Goal: Task Accomplishment & Management: Complete application form

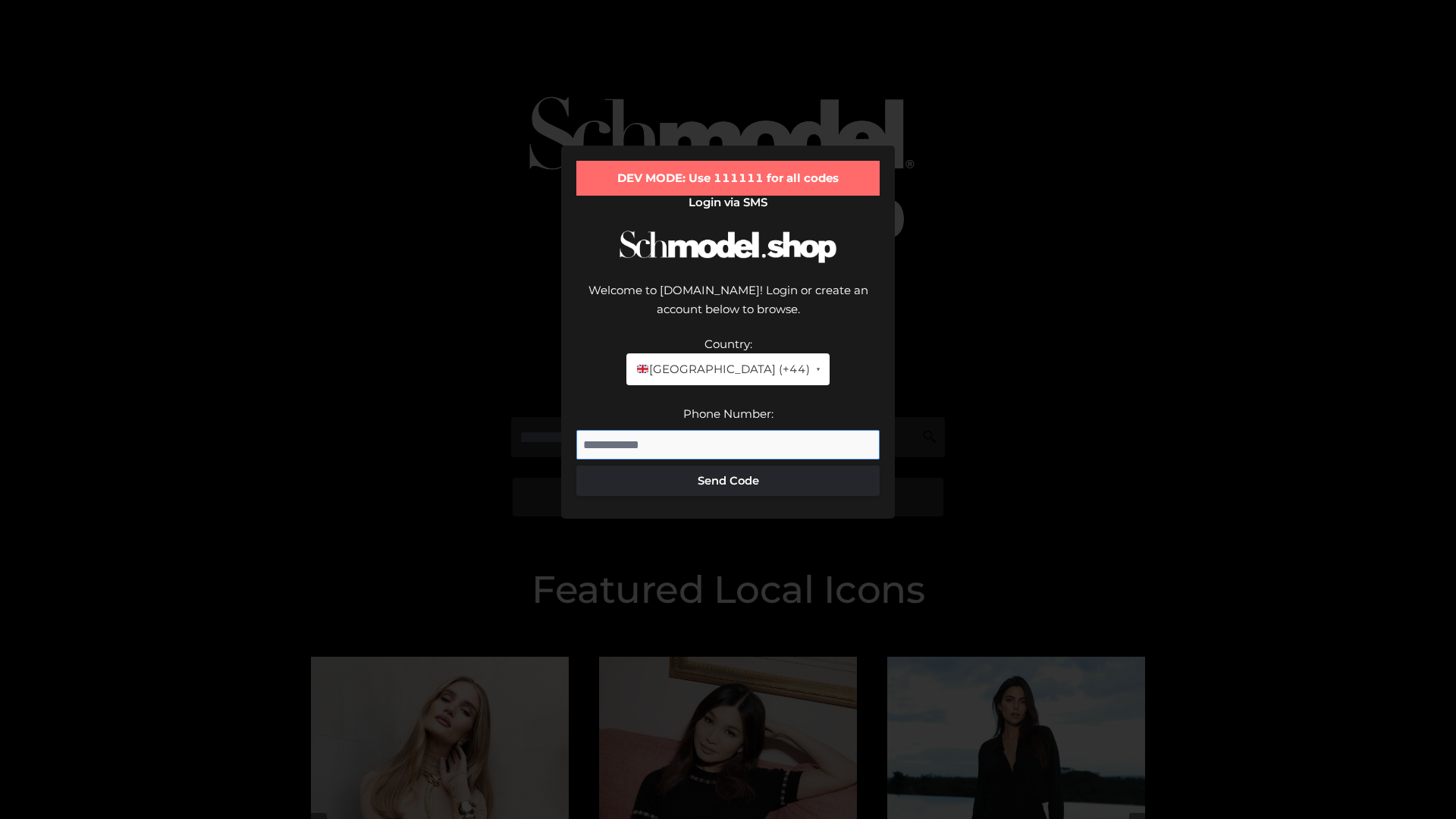
click at [728, 430] on input "Phone Number:" at bounding box center [728, 445] width 303 height 30
type input "**********"
click at [728, 466] on button "Send Code" at bounding box center [728, 481] width 303 height 30
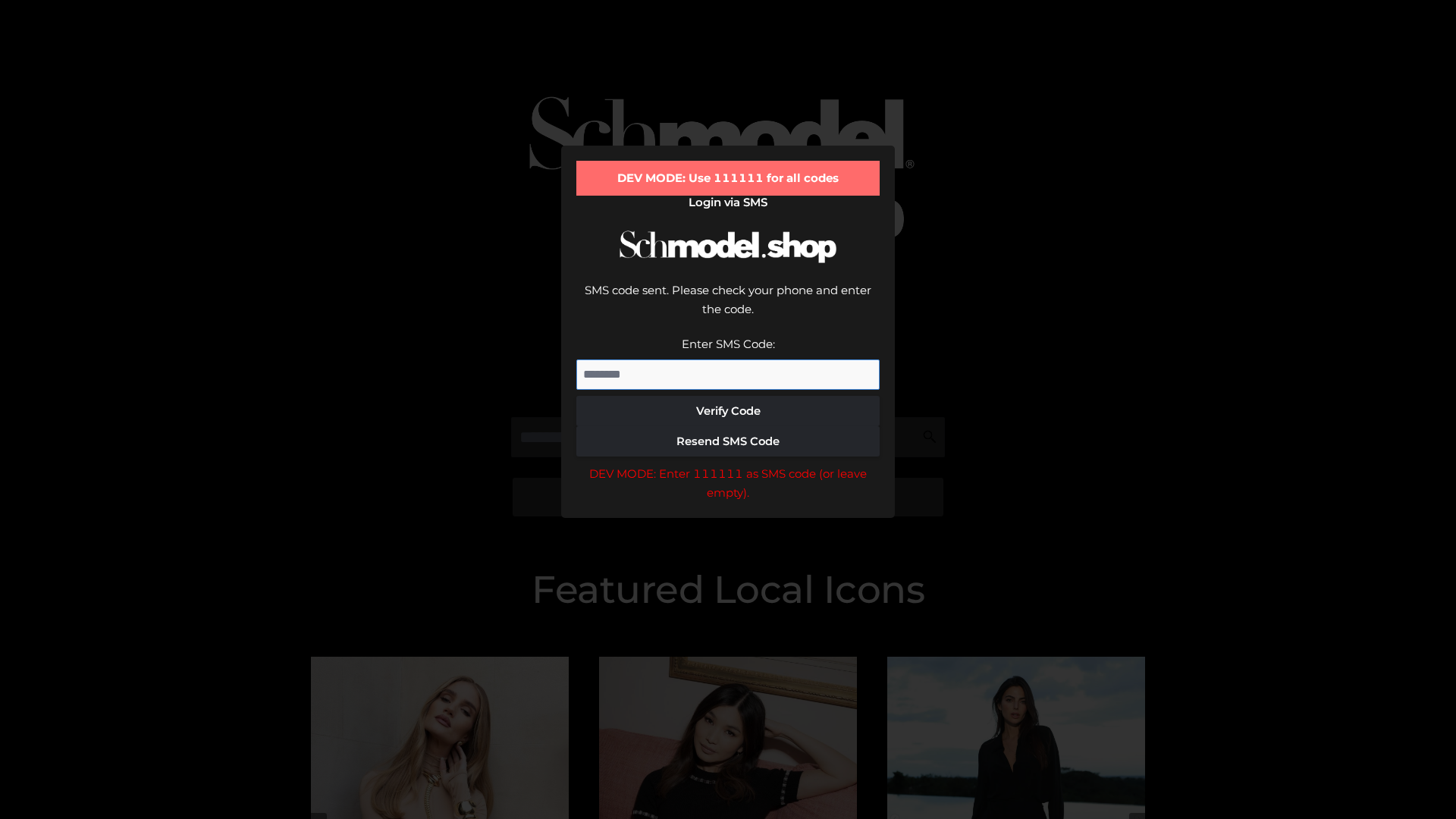
click at [728, 359] on input "Enter SMS Code:" at bounding box center [728, 374] width 303 height 30
type input "******"
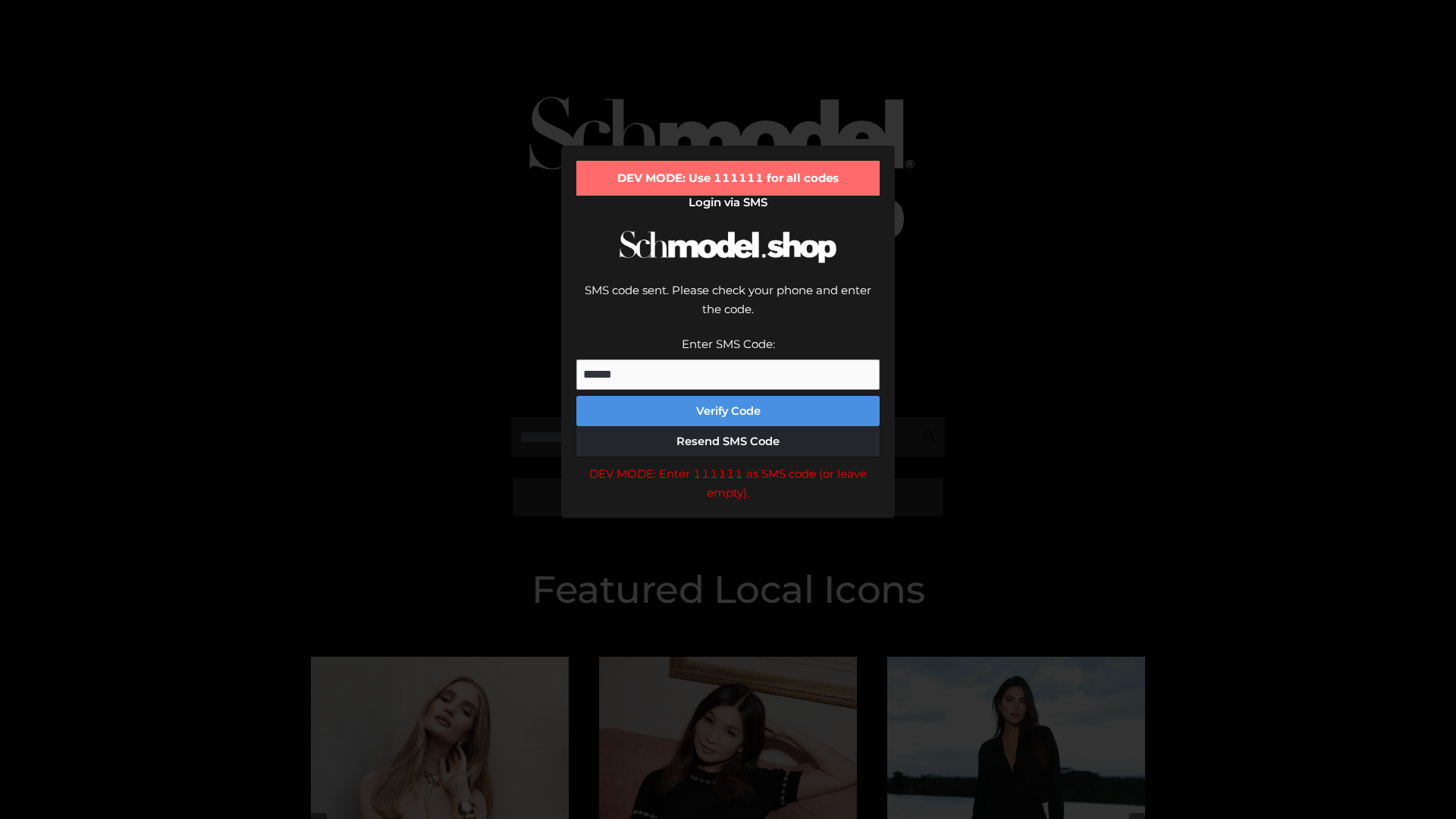
click at [728, 396] on button "Verify Code" at bounding box center [728, 411] width 303 height 30
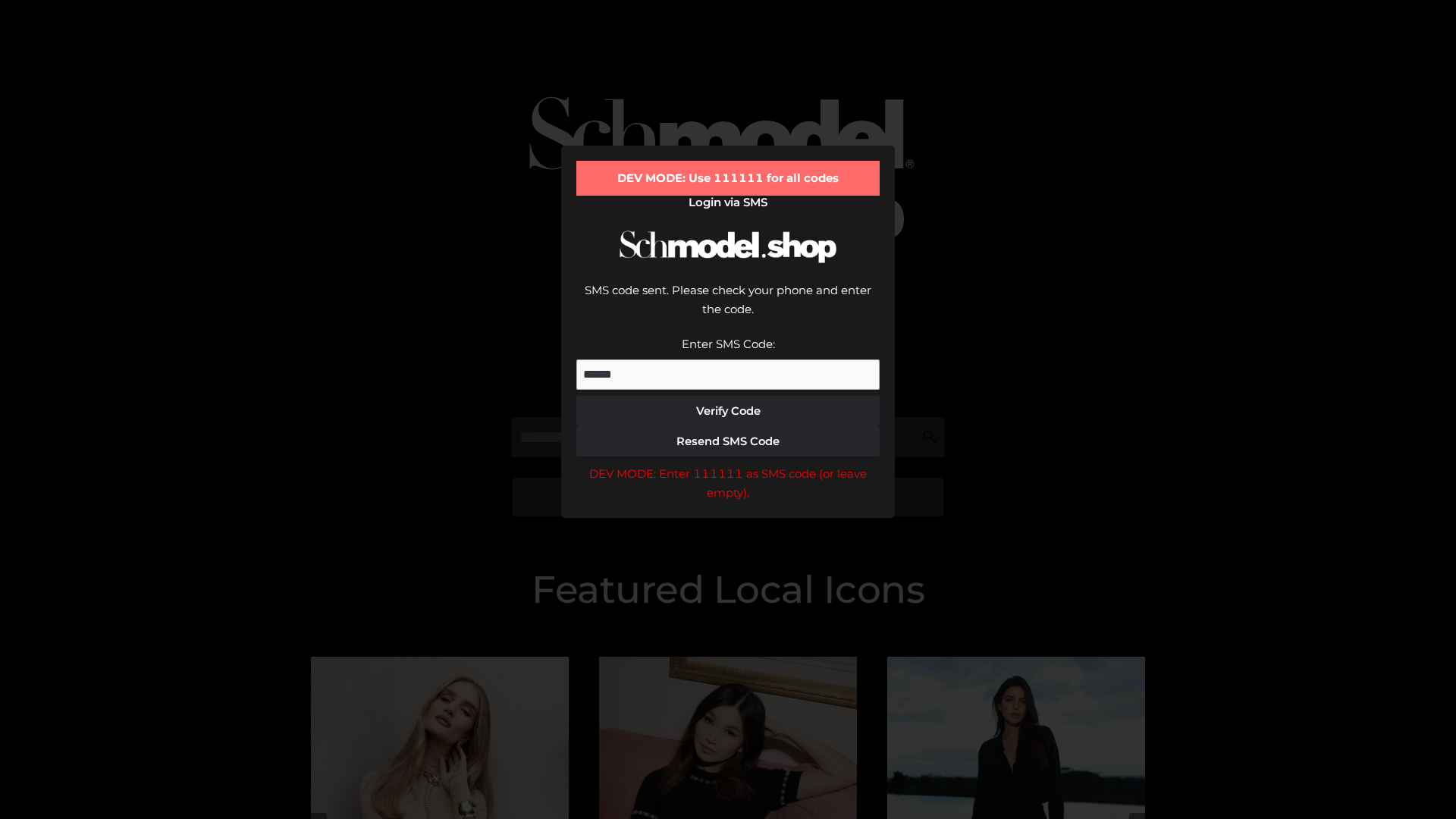
click at [728, 464] on div "DEV MODE: Enter 111111 as SMS code (or leave empty)." at bounding box center [728, 483] width 303 height 39
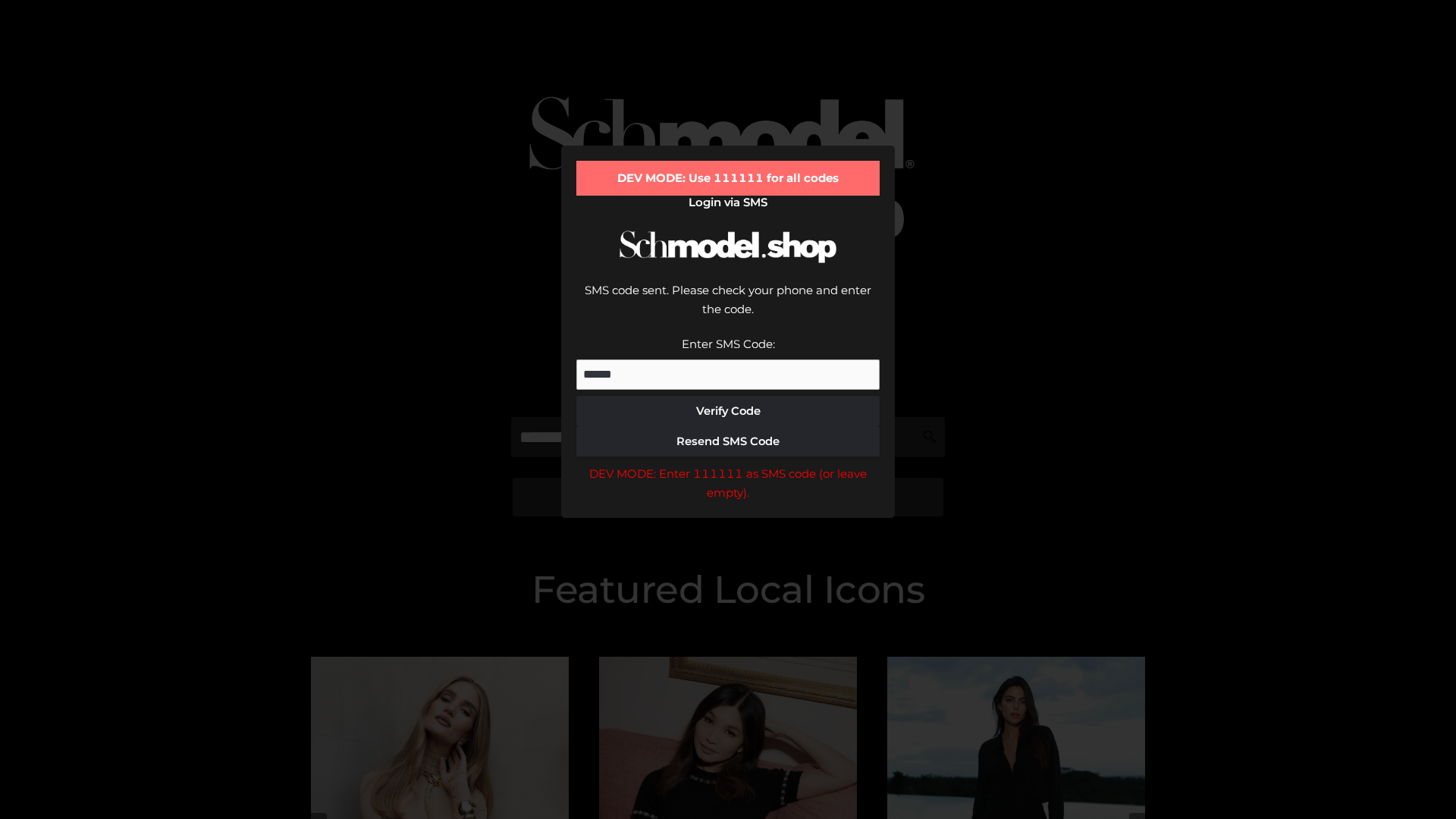
click at [728, 464] on div "DEV MODE: Enter 111111 as SMS code (or leave empty)." at bounding box center [728, 483] width 303 height 39
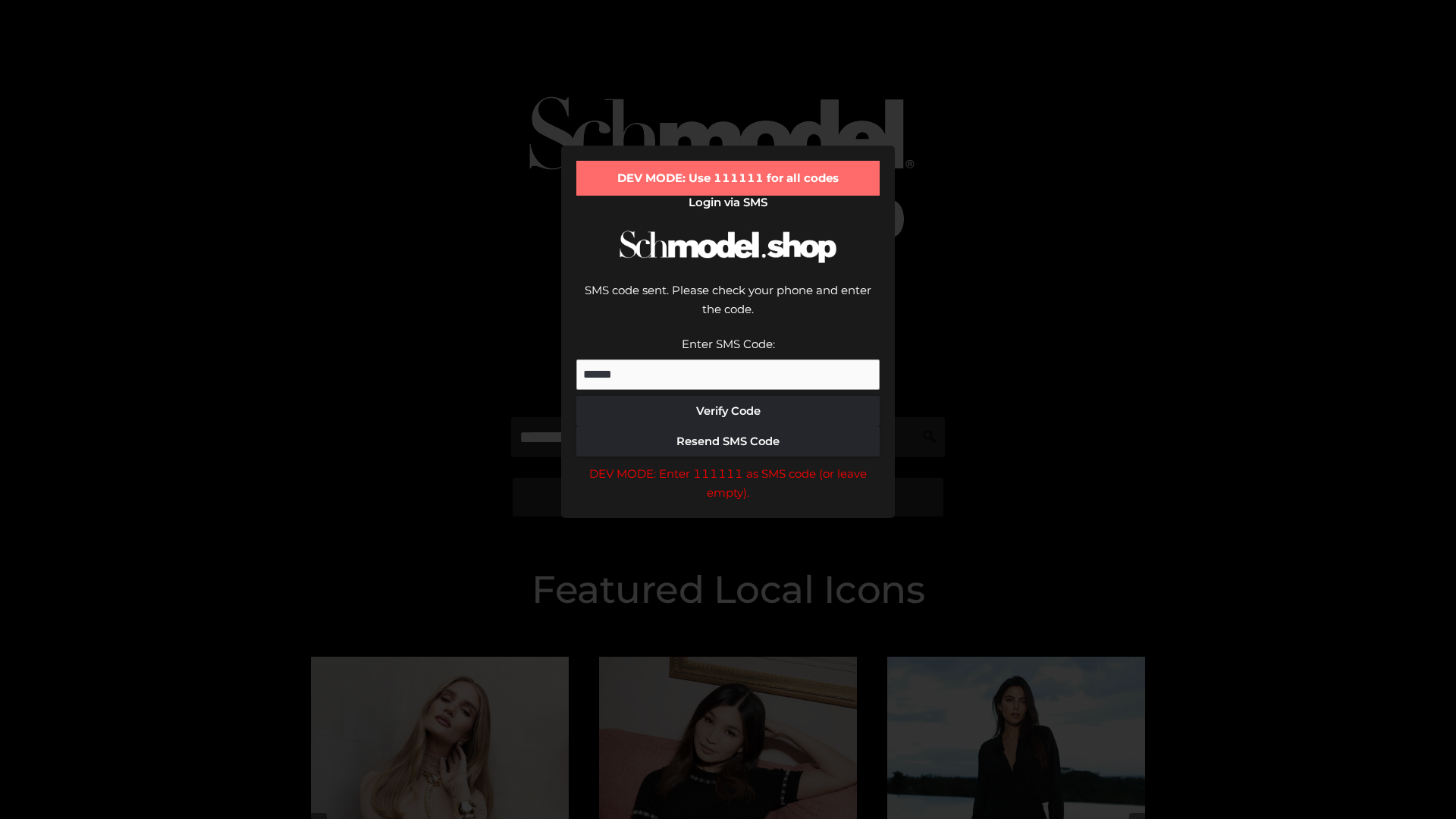
click at [728, 464] on div "DEV MODE: Enter 111111 as SMS code (or leave empty)." at bounding box center [728, 483] width 303 height 39
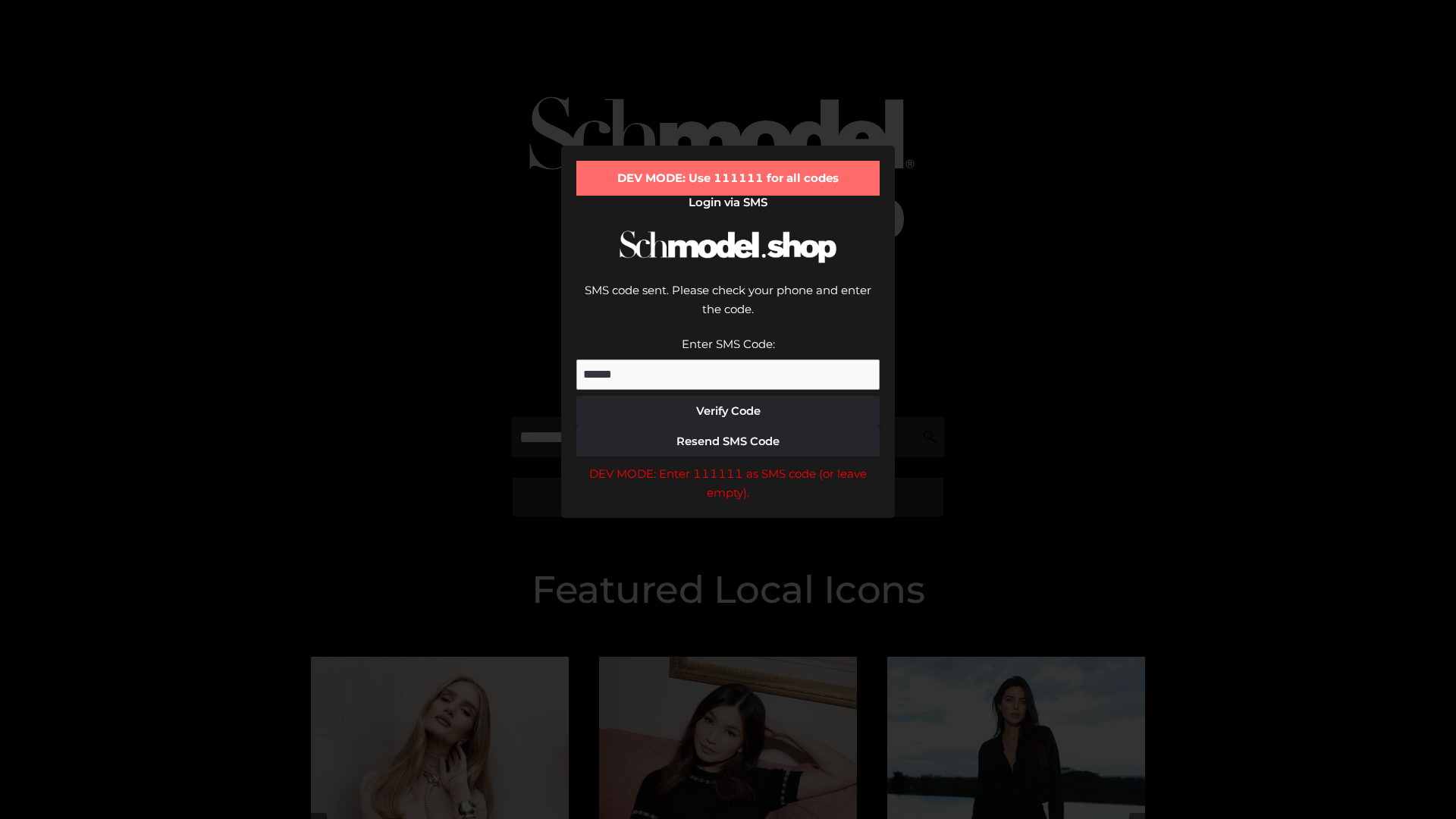
click at [728, 464] on div "DEV MODE: Enter 111111 as SMS code (or leave empty)." at bounding box center [728, 483] width 303 height 39
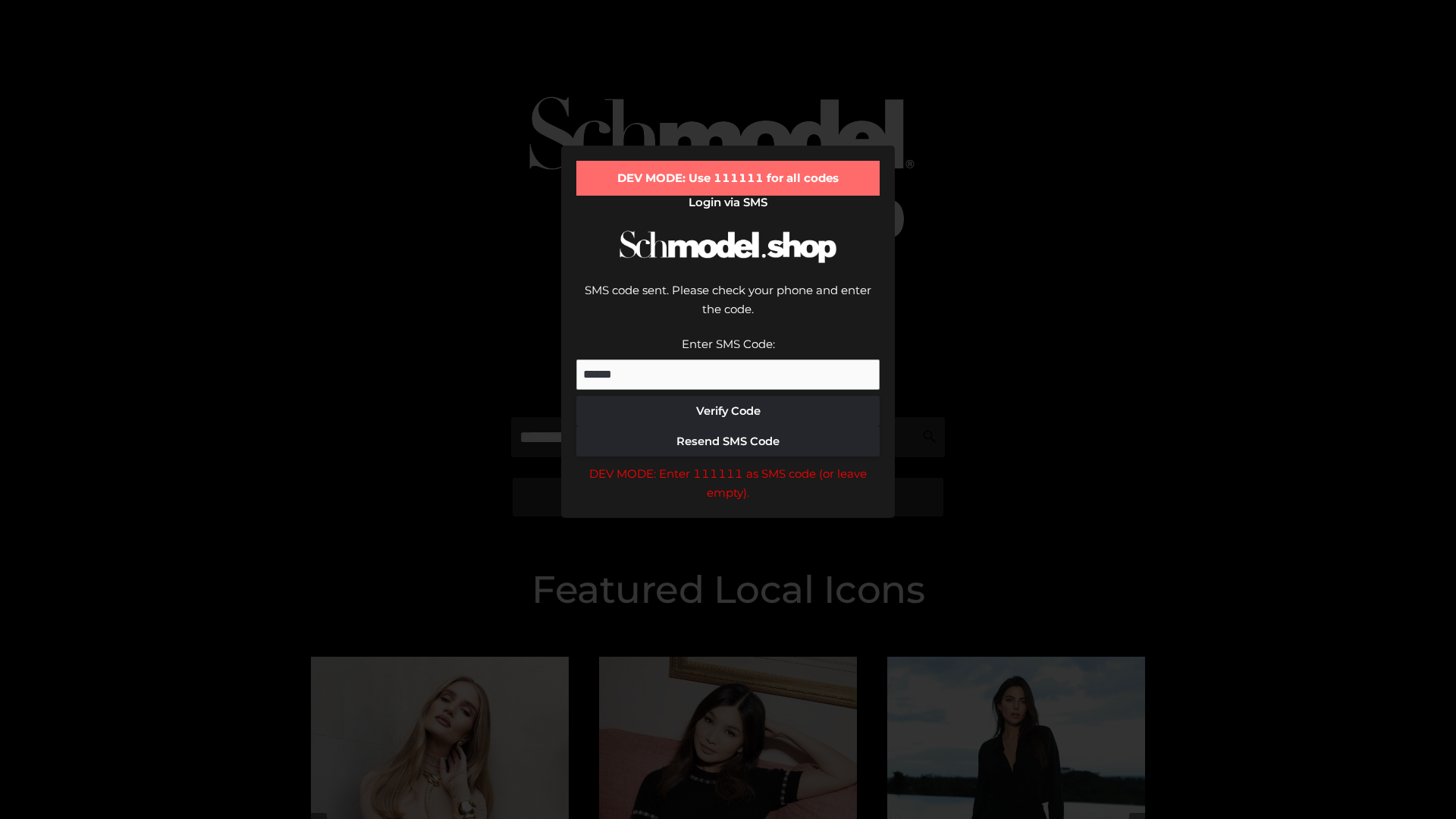
click at [728, 464] on div "DEV MODE: Enter 111111 as SMS code (or leave empty)." at bounding box center [728, 483] width 303 height 39
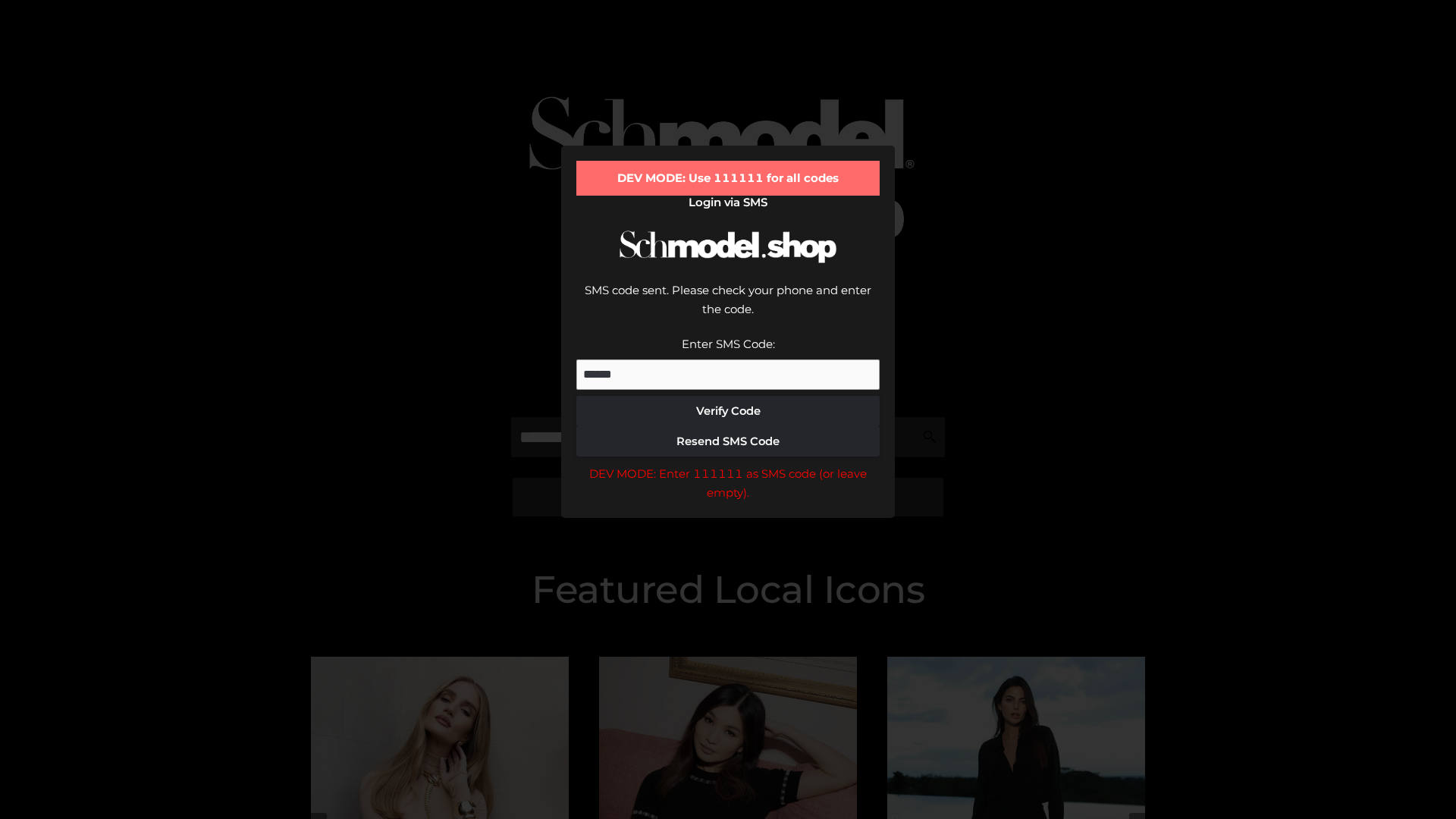
click at [728, 464] on div "DEV MODE: Enter 111111 as SMS code (or leave empty)." at bounding box center [728, 483] width 303 height 39
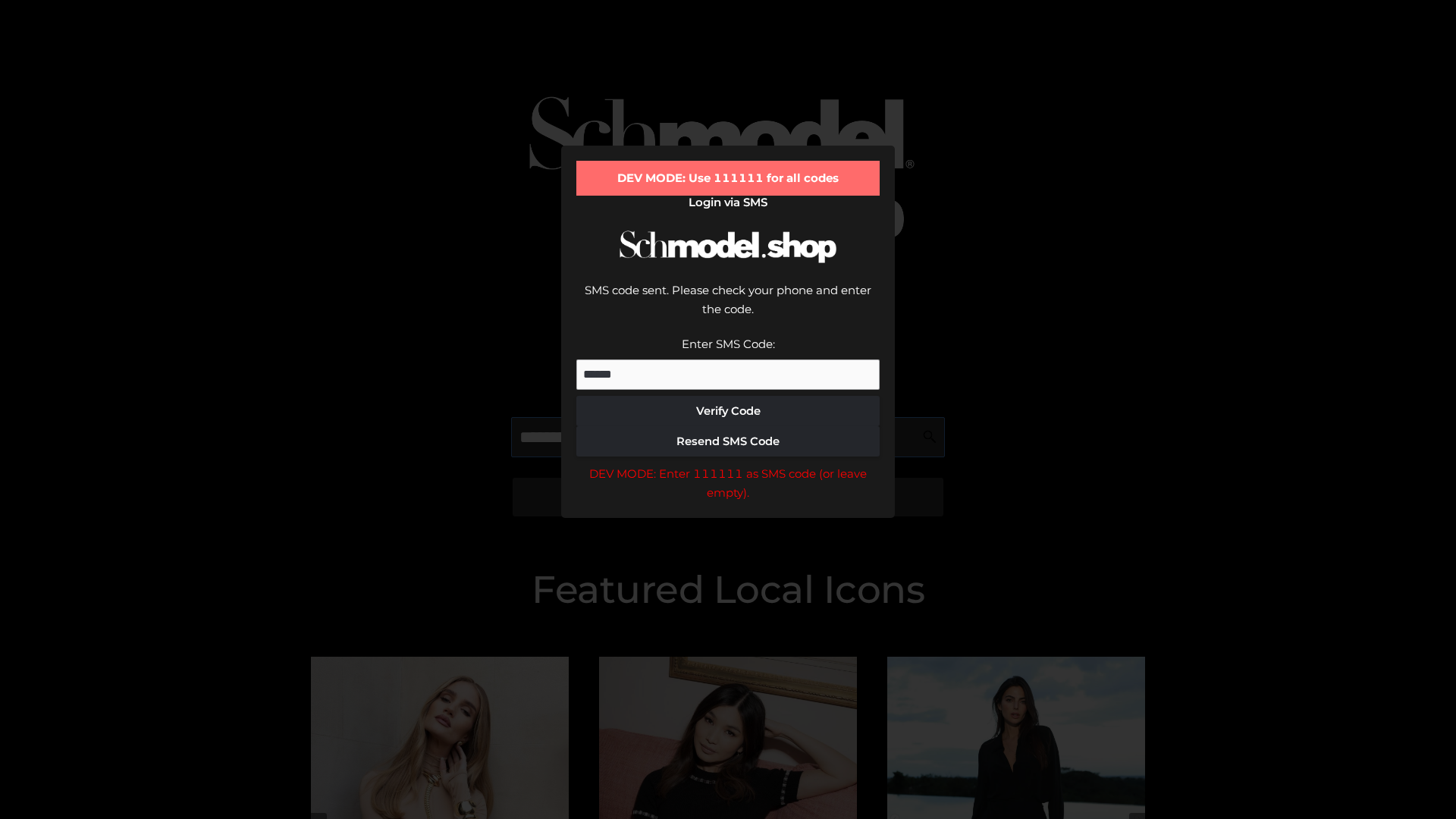
scroll to position [0, 78]
click at [728, 464] on div "DEV MODE: Enter 111111 as SMS code (or leave empty)." at bounding box center [728, 483] width 303 height 39
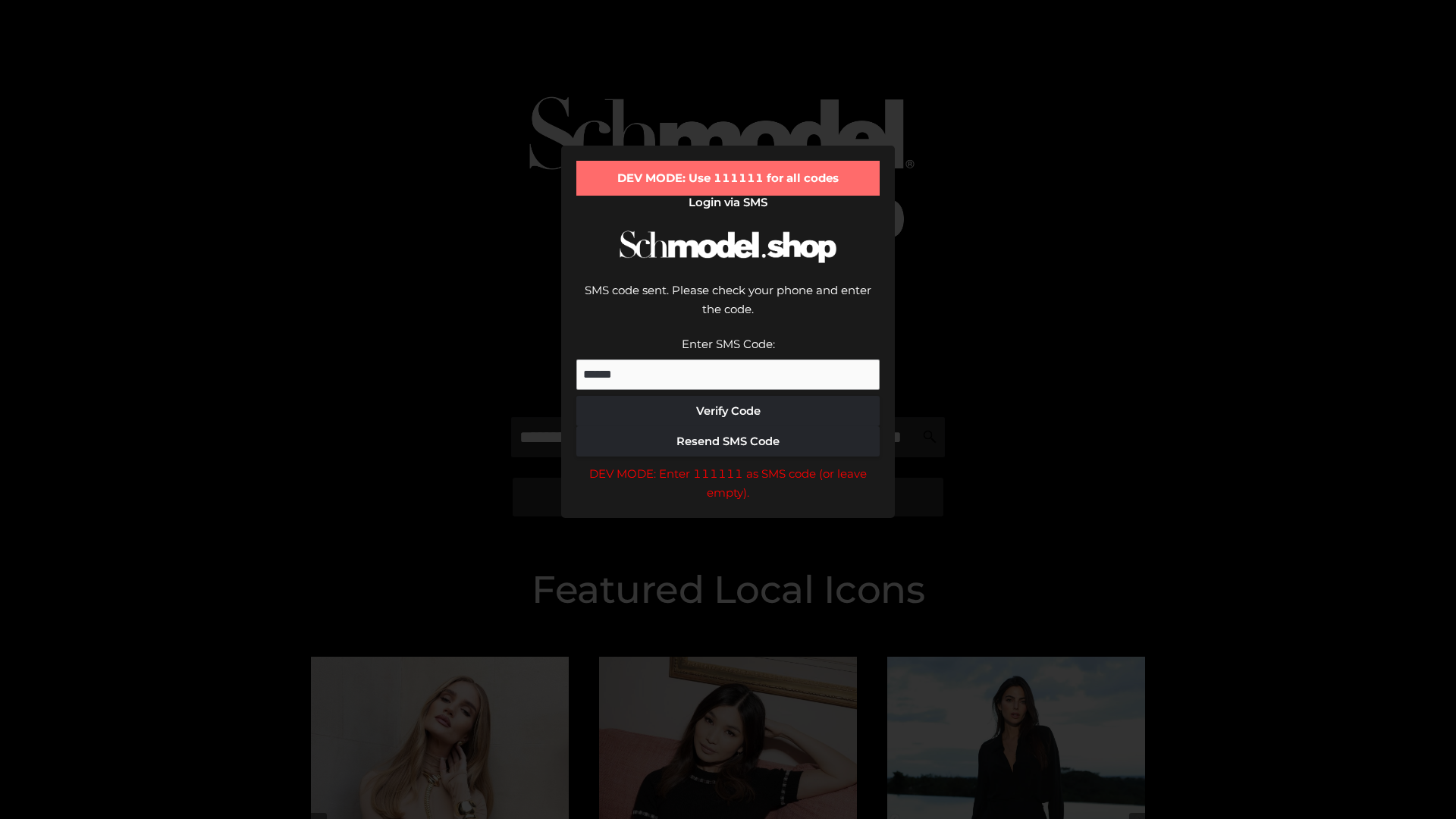
click at [728, 464] on div "DEV MODE: Enter 111111 as SMS code (or leave empty)." at bounding box center [728, 483] width 303 height 39
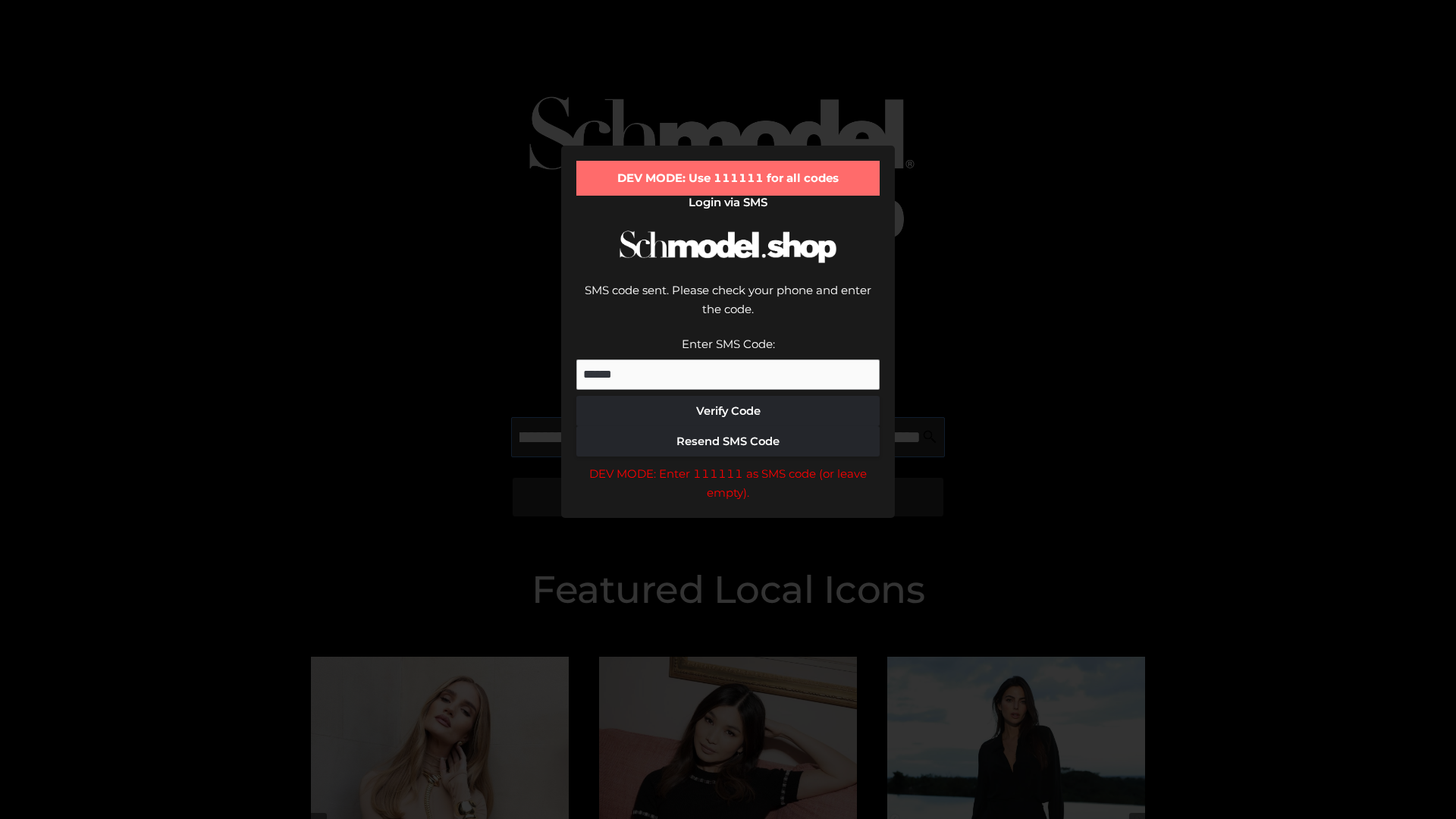
scroll to position [0, 165]
click at [728, 464] on div "DEV MODE: Enter 111111 as SMS code (or leave empty)." at bounding box center [728, 483] width 303 height 39
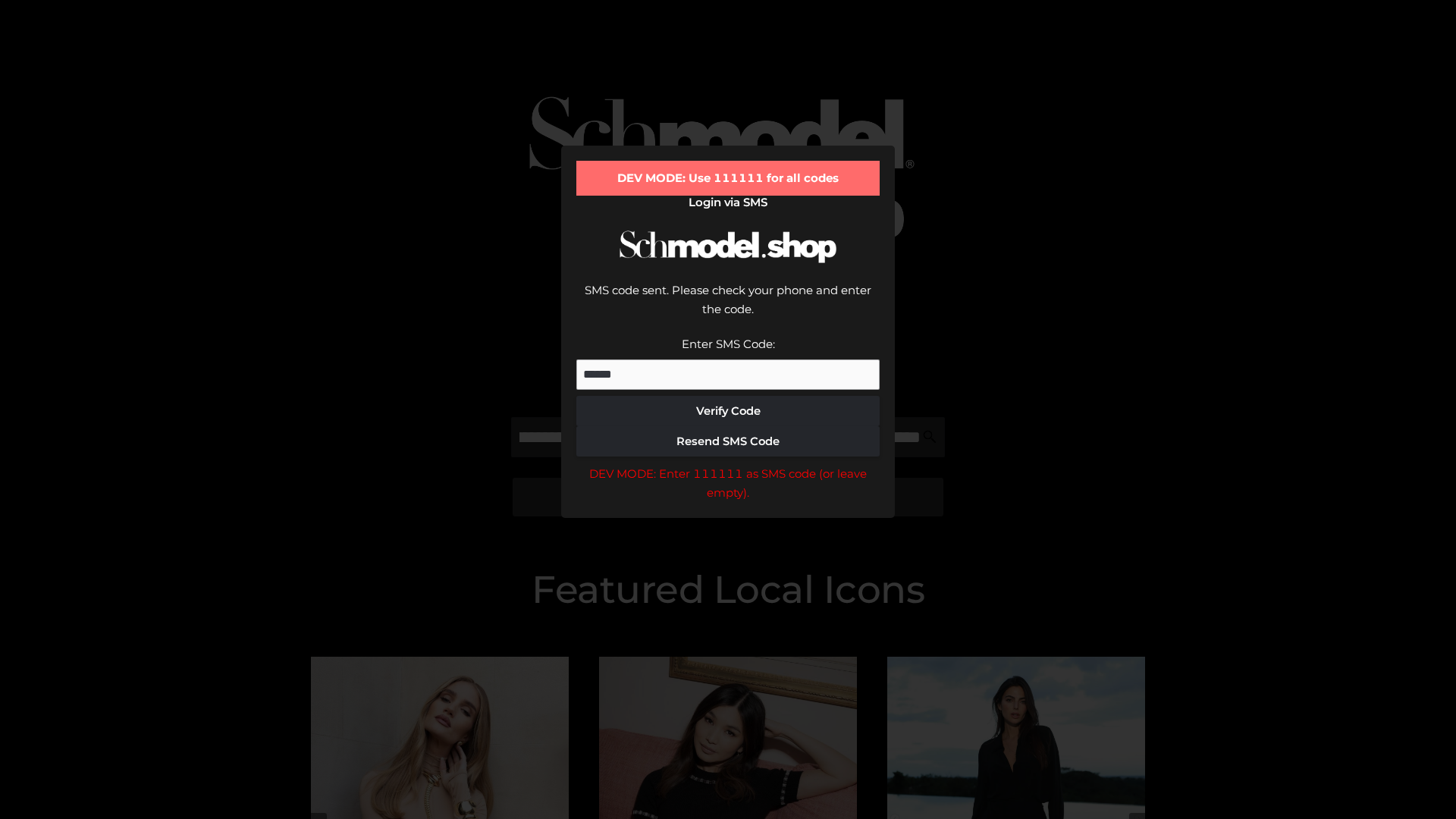
click at [728, 464] on div "DEV MODE: Enter 111111 as SMS code (or leave empty)." at bounding box center [728, 483] width 303 height 39
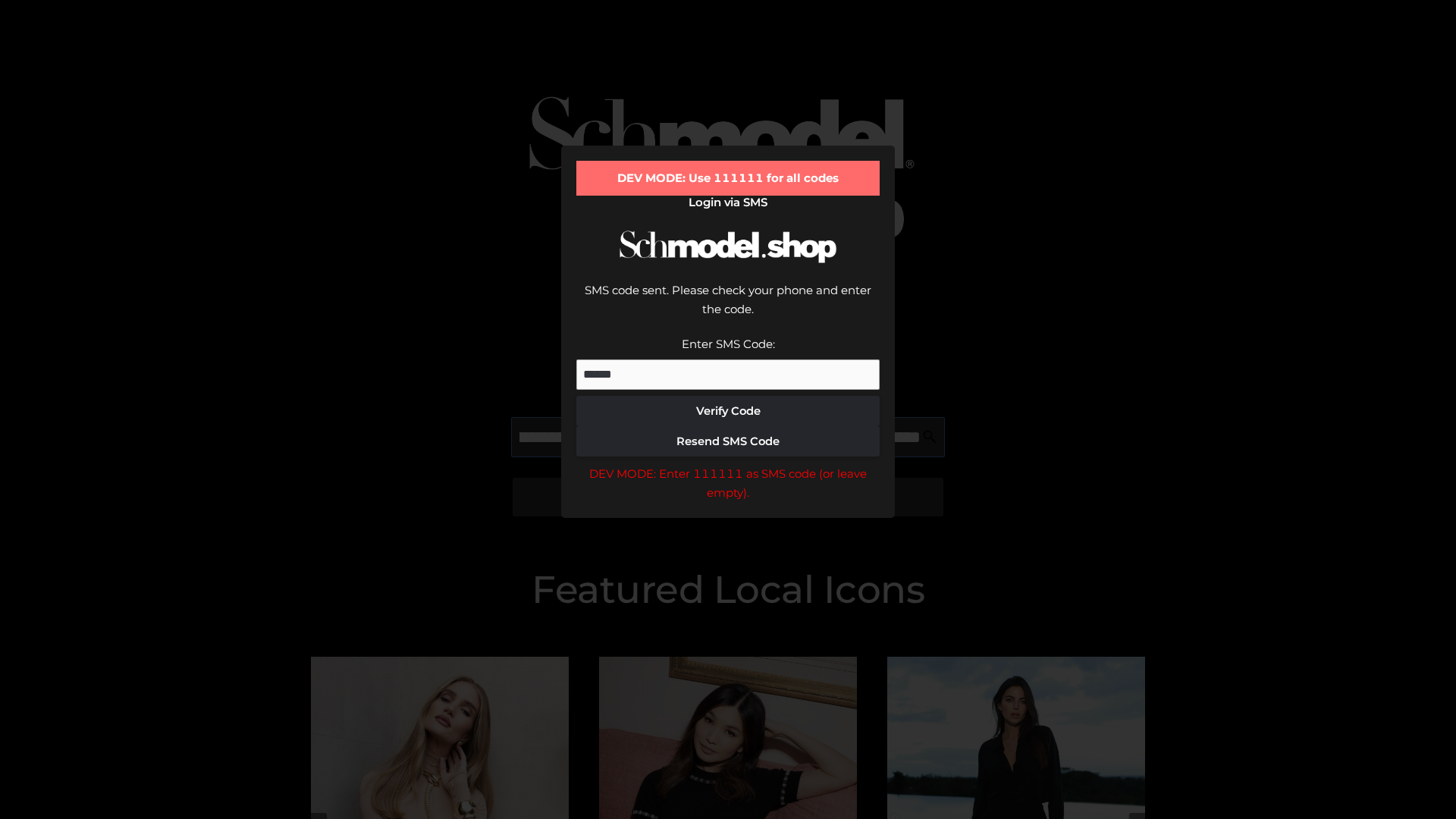
scroll to position [0, 257]
click at [728, 464] on div "DEV MODE: Enter 111111 as SMS code (or leave empty)." at bounding box center [728, 483] width 303 height 39
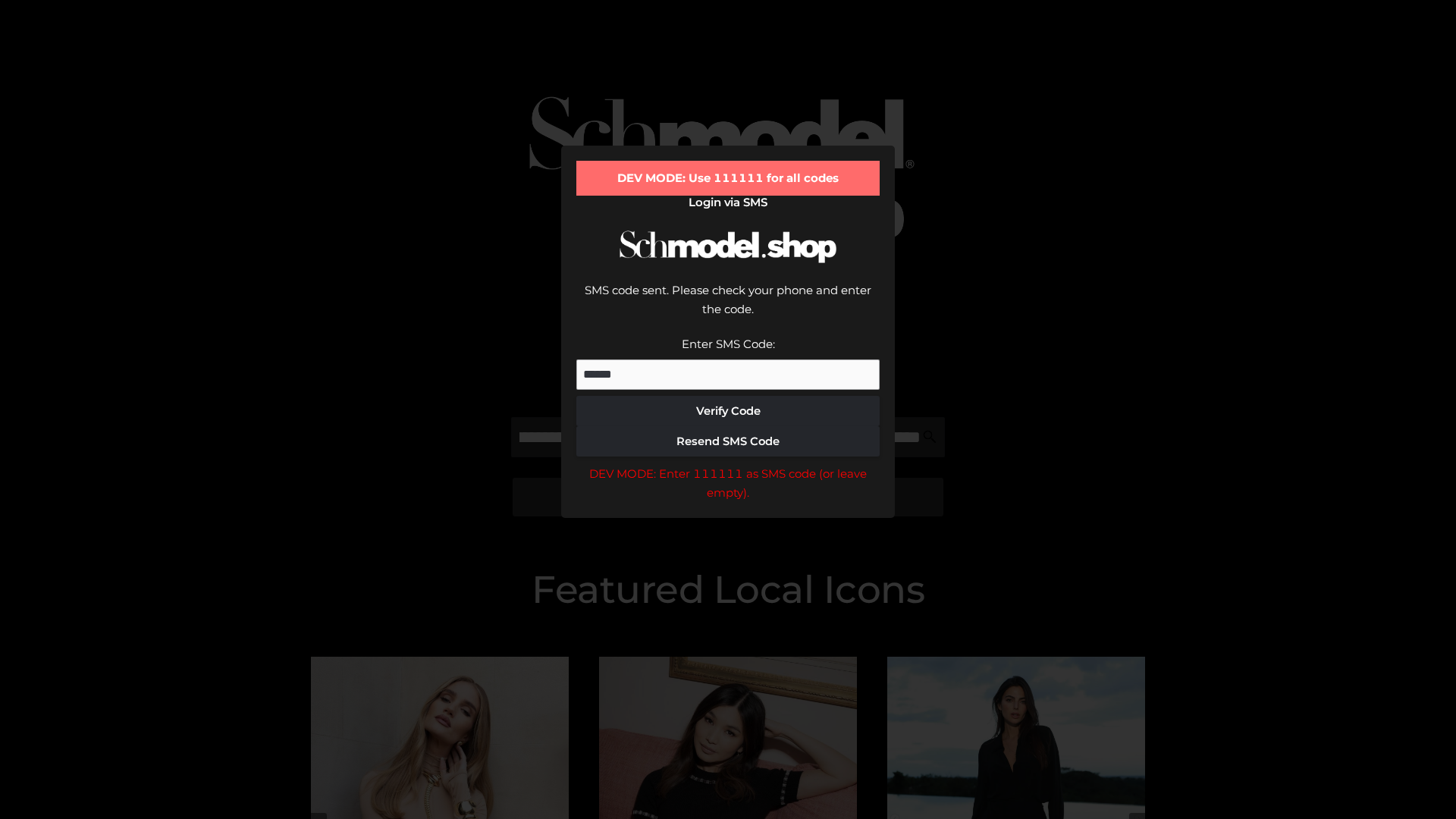
click at [728, 464] on div "DEV MODE: Enter 111111 as SMS code (or leave empty)." at bounding box center [728, 483] width 303 height 39
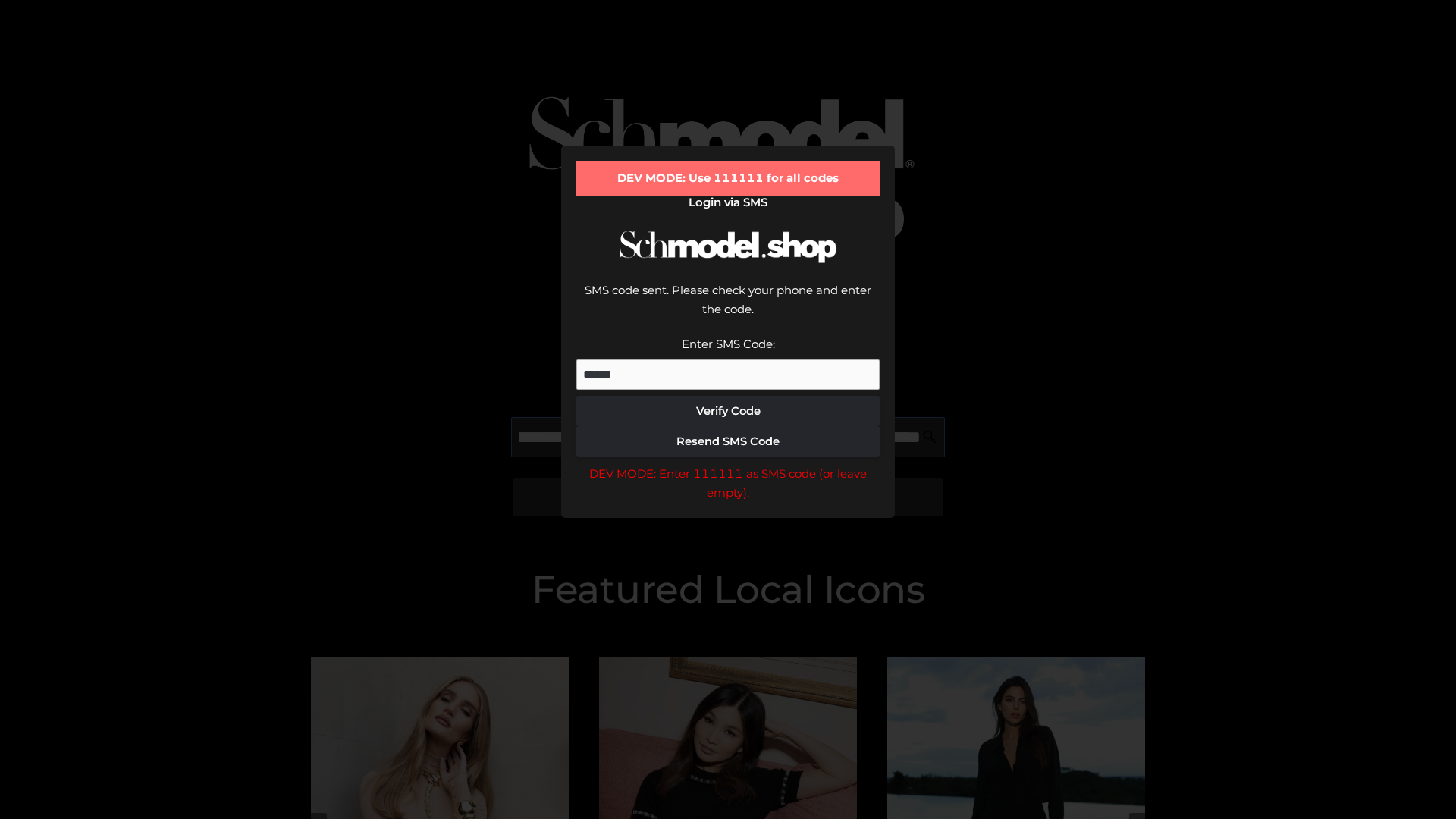
scroll to position [0, 353]
click at [728, 464] on div "DEV MODE: Enter 111111 as SMS code (or leave empty)." at bounding box center [728, 483] width 303 height 39
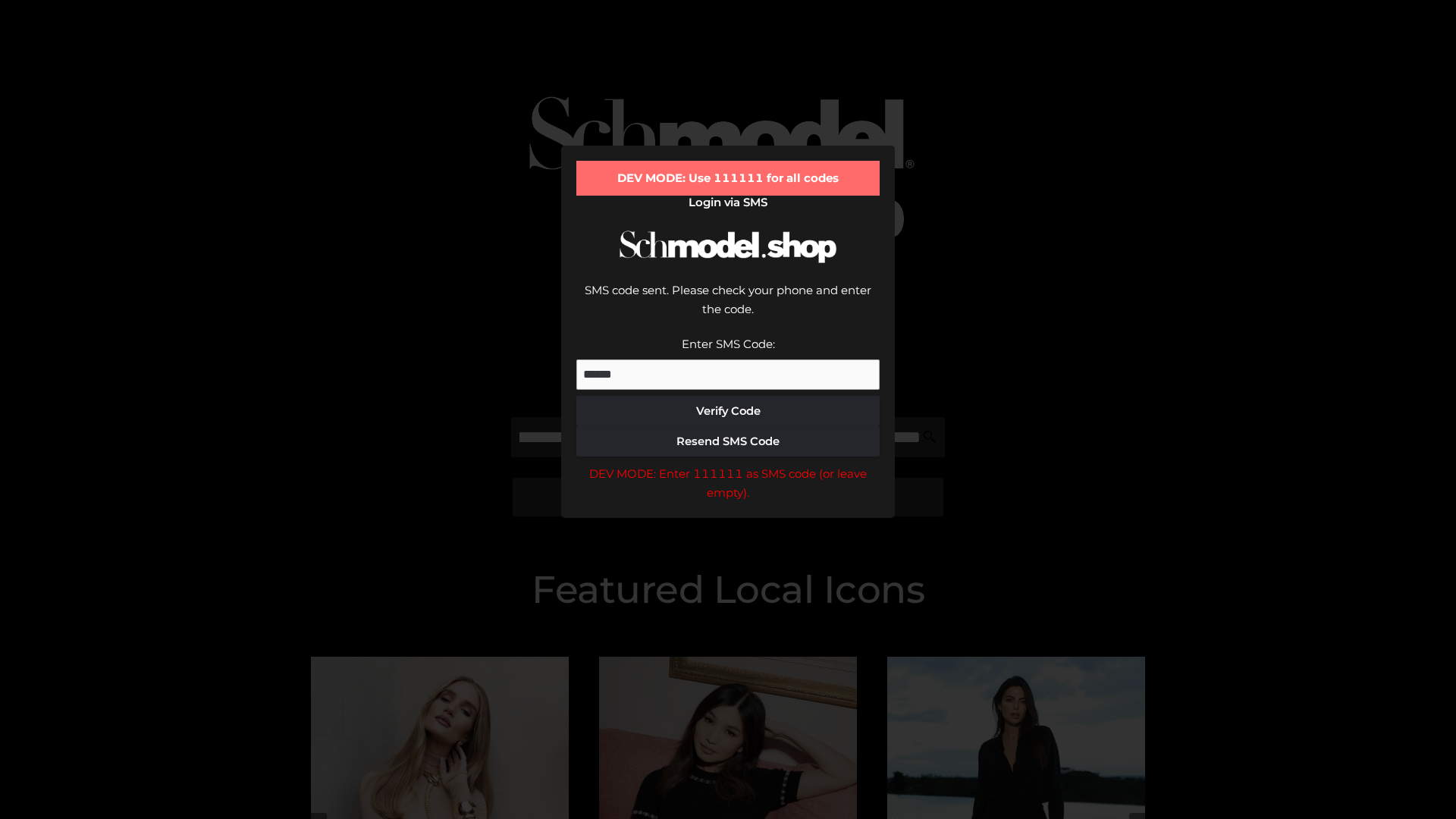
click at [728, 464] on div "DEV MODE: Enter 111111 as SMS code (or leave empty)." at bounding box center [728, 483] width 303 height 39
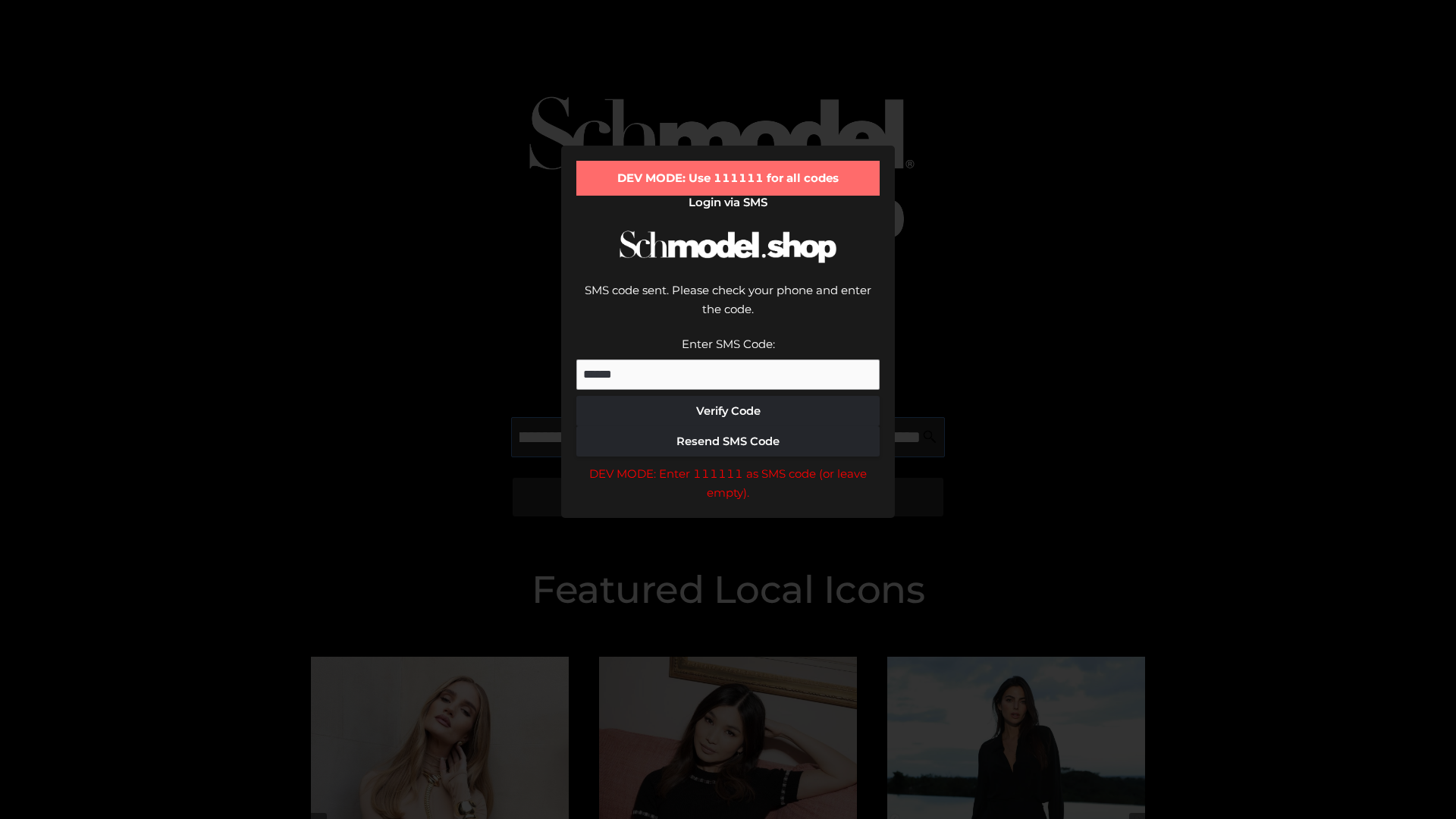
scroll to position [0, 440]
click at [728, 464] on div "DEV MODE: Enter 111111 as SMS code (or leave empty)." at bounding box center [728, 483] width 303 height 39
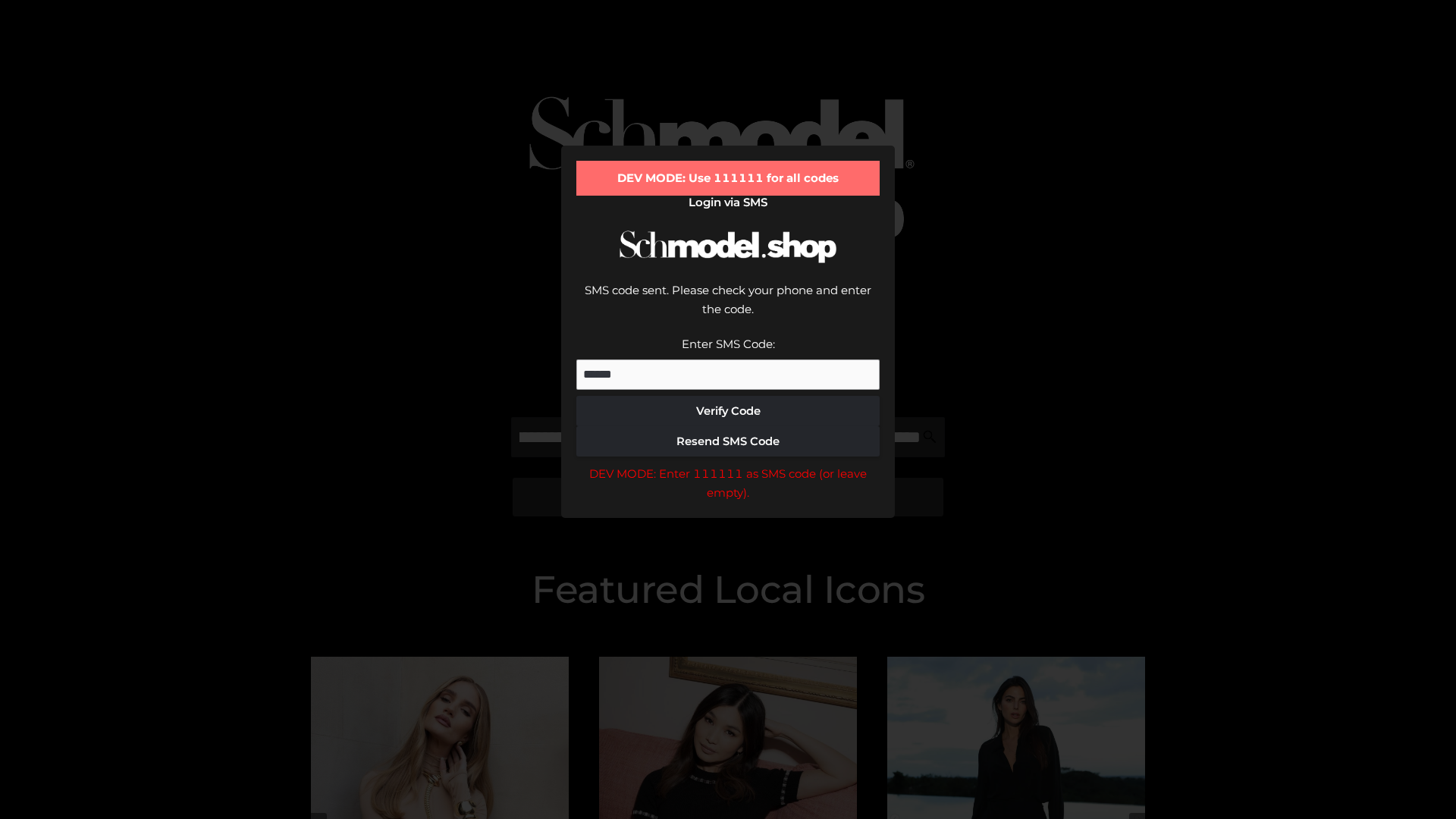
click at [728, 464] on div "DEV MODE: Enter 111111 as SMS code (or leave empty)." at bounding box center [728, 483] width 303 height 39
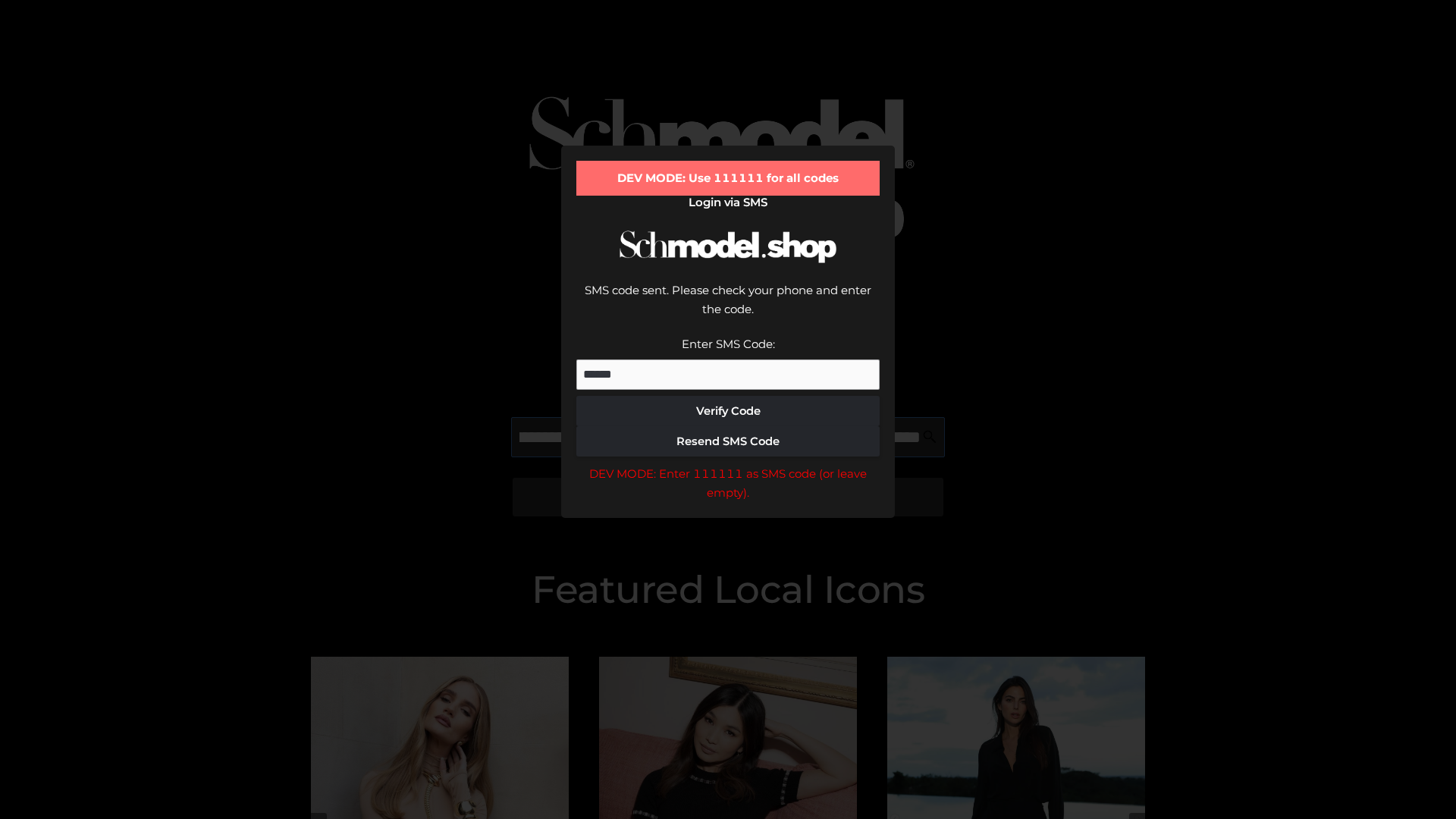
scroll to position [0, 531]
click at [728, 464] on div "DEV MODE: Enter 111111 as SMS code (or leave empty)." at bounding box center [728, 483] width 303 height 39
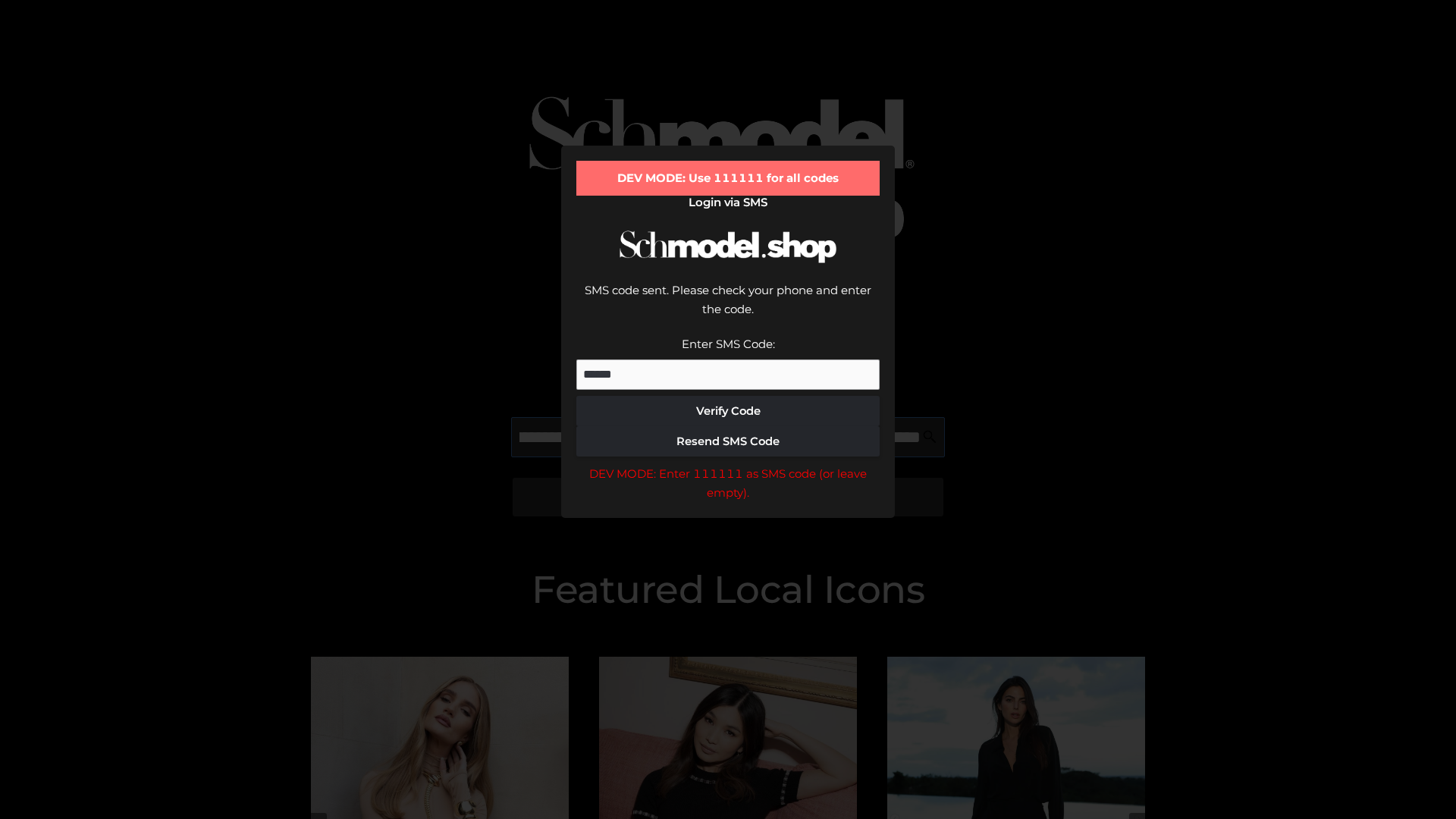
type input "**********"
click at [728, 464] on div "DEV MODE: Enter 111111 as SMS code (or leave empty)." at bounding box center [728, 483] width 303 height 39
